Goal: Transaction & Acquisition: Purchase product/service

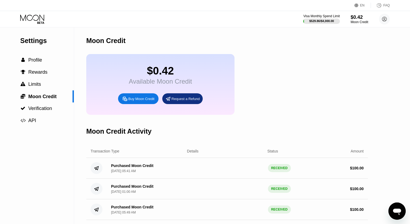
click at [136, 101] on div "Buy Moon Credit" at bounding box center [141, 99] width 26 height 5
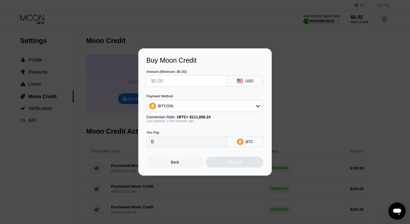
click at [249, 79] on div "USD" at bounding box center [249, 81] width 8 height 4
click at [217, 107] on div "BITCOIN" at bounding box center [204, 106] width 116 height 11
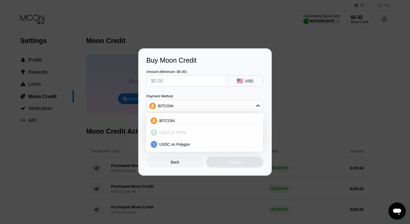
drag, startPoint x: 163, startPoint y: 136, endPoint x: 159, endPoint y: 136, distance: 3.8
click at [163, 136] on div "USDT on TRON" at bounding box center [204, 132] width 113 height 11
type input "0.00"
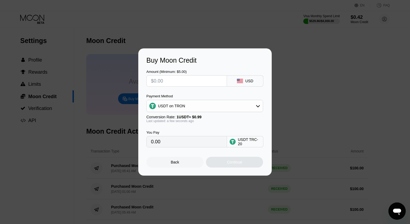
click at [175, 81] on input "text" at bounding box center [186, 81] width 71 height 11
type input "$100"
type input "101.01"
type input "$100"
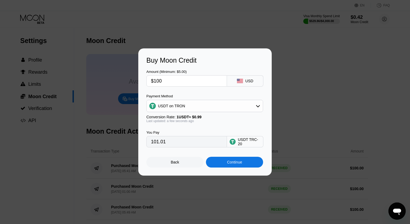
click at [190, 101] on div "USDT on TRON" at bounding box center [204, 106] width 116 height 11
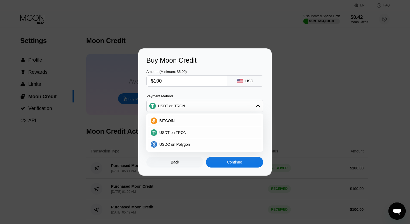
click at [237, 168] on div "Continue" at bounding box center [234, 162] width 57 height 11
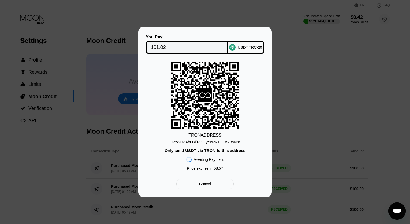
click at [213, 146] on div "TRON ADDRESS TRcWQdAbLrxf1ag...yY6PR1JQMZ35Nro Only send USDT via TRON to this …" at bounding box center [204, 118] width 117 height 112
click at [213, 144] on div "TRcWQdAbLrxf1ag...yY6PR1JQMZ35Nro" at bounding box center [205, 142] width 70 height 4
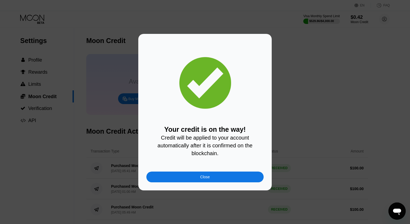
click at [218, 140] on span "Credit will be applied to your account automatically after it is confirmed on t…" at bounding box center [205, 146] width 96 height 22
drag, startPoint x: 233, startPoint y: 172, endPoint x: 234, endPoint y: 175, distance: 3.7
click at [233, 172] on div "Your credit is on the way! Credit will be applied to your account automatically…" at bounding box center [204, 112] width 117 height 141
click at [234, 176] on div "Close" at bounding box center [204, 177] width 117 height 11
